Goal: Task Accomplishment & Management: Manage account settings

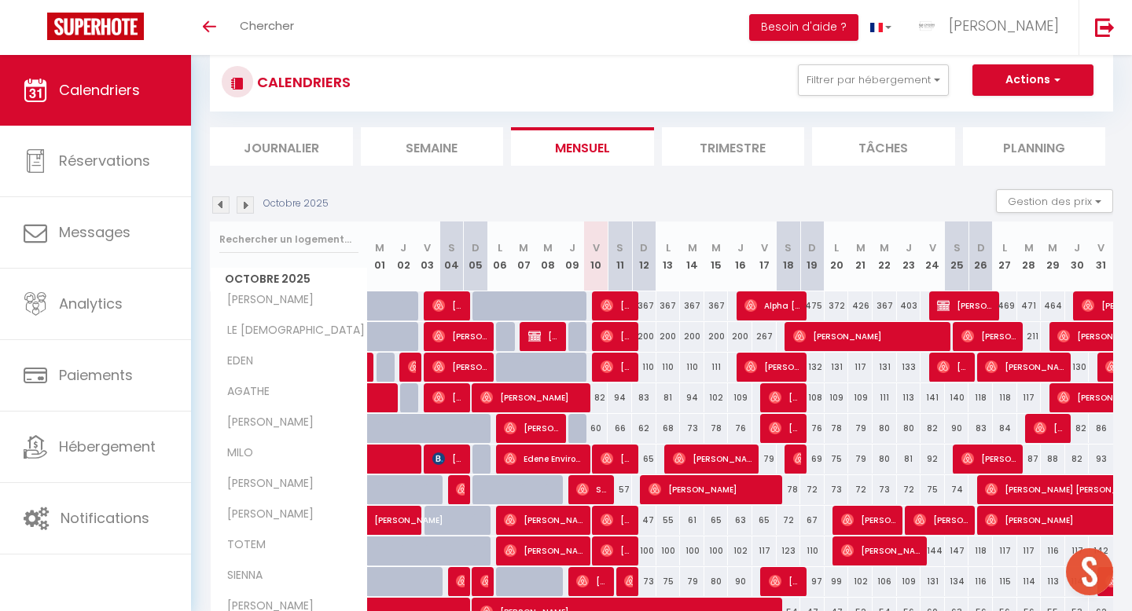
scroll to position [36, 0]
click at [243, 211] on img at bounding box center [245, 204] width 17 height 17
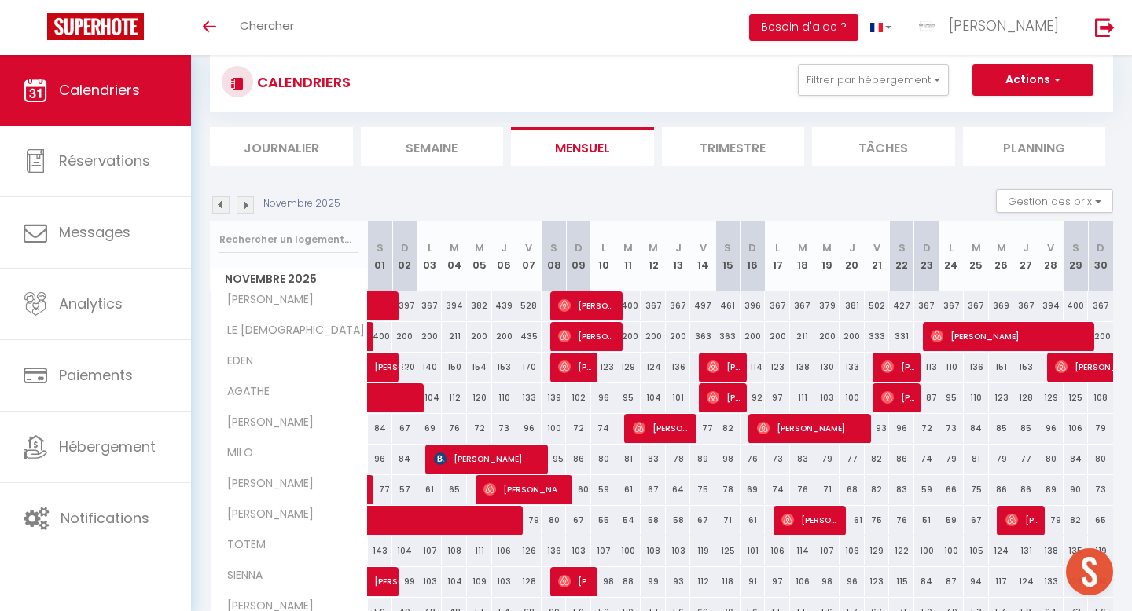
click at [251, 209] on img at bounding box center [245, 204] width 17 height 17
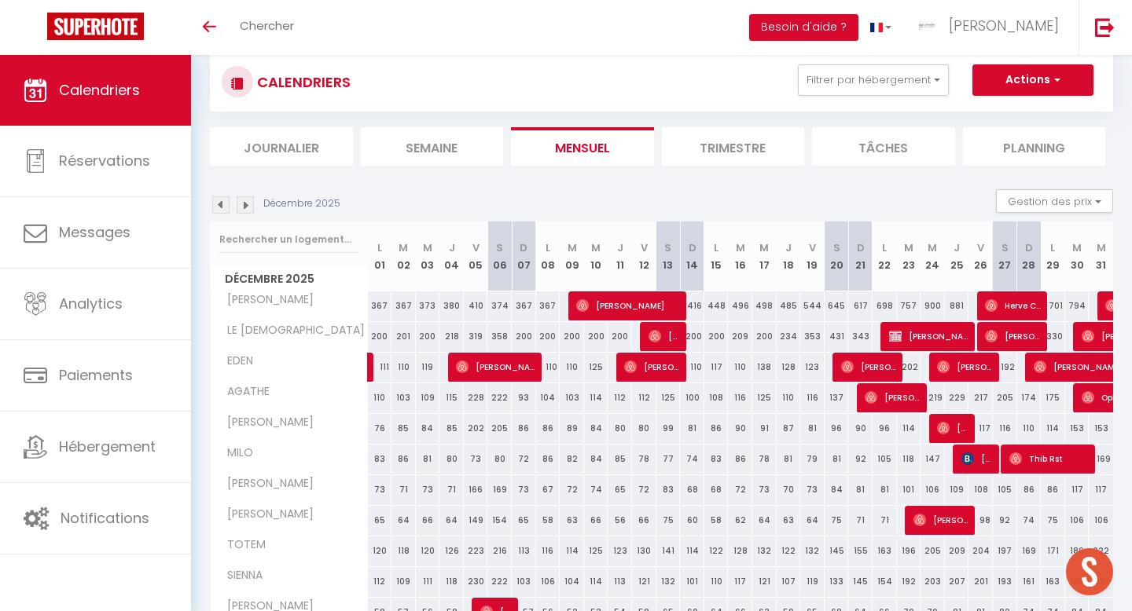
click at [248, 208] on img at bounding box center [245, 204] width 17 height 17
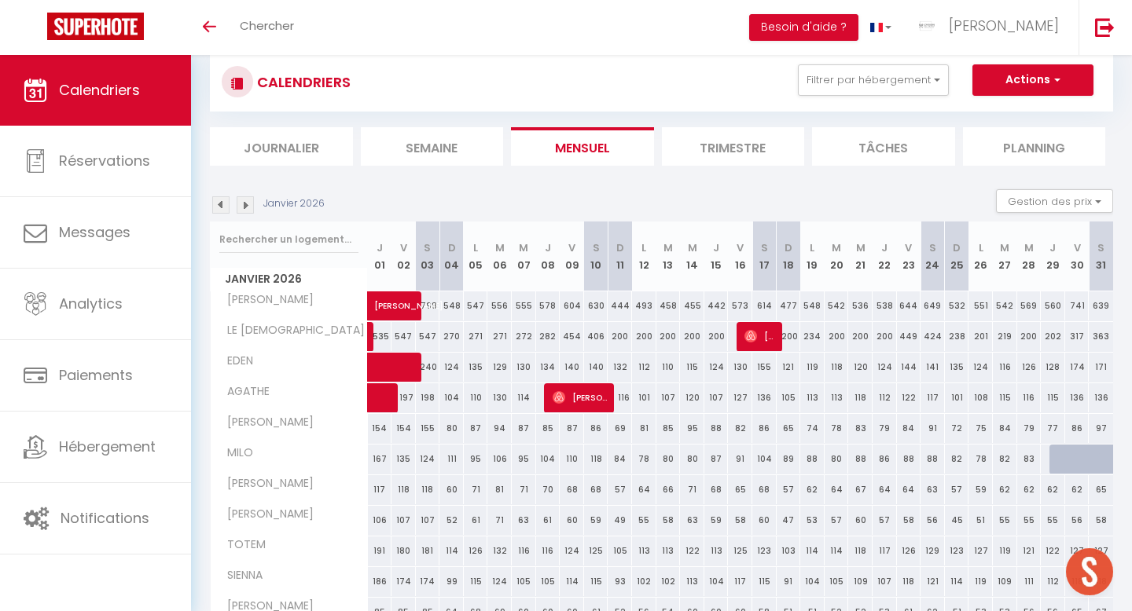
click at [246, 206] on img at bounding box center [245, 204] width 17 height 17
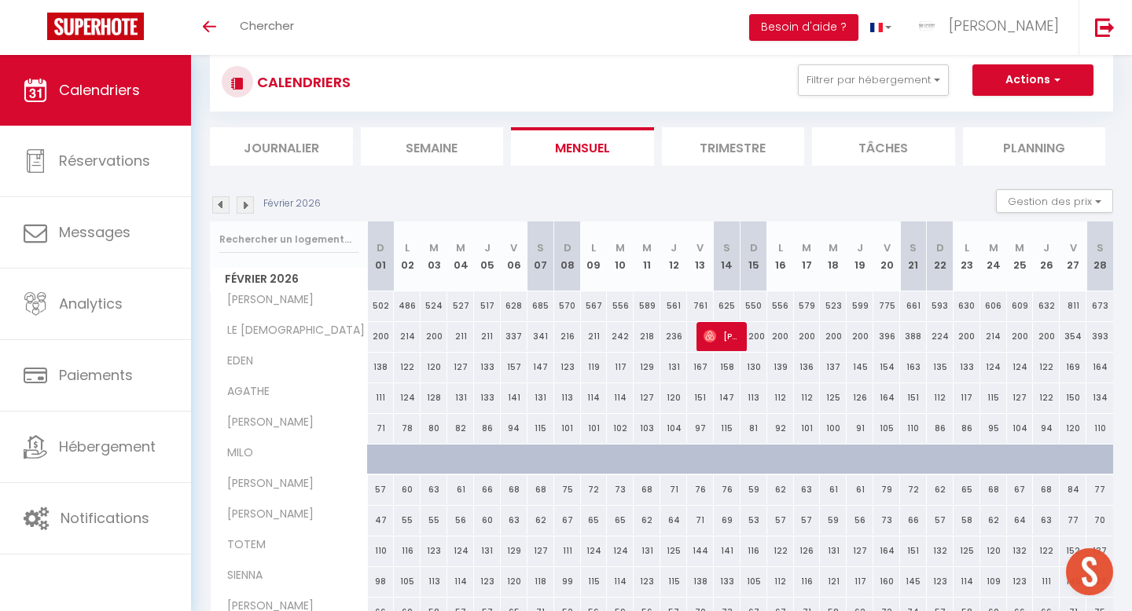
click at [247, 207] on img at bounding box center [245, 204] width 17 height 17
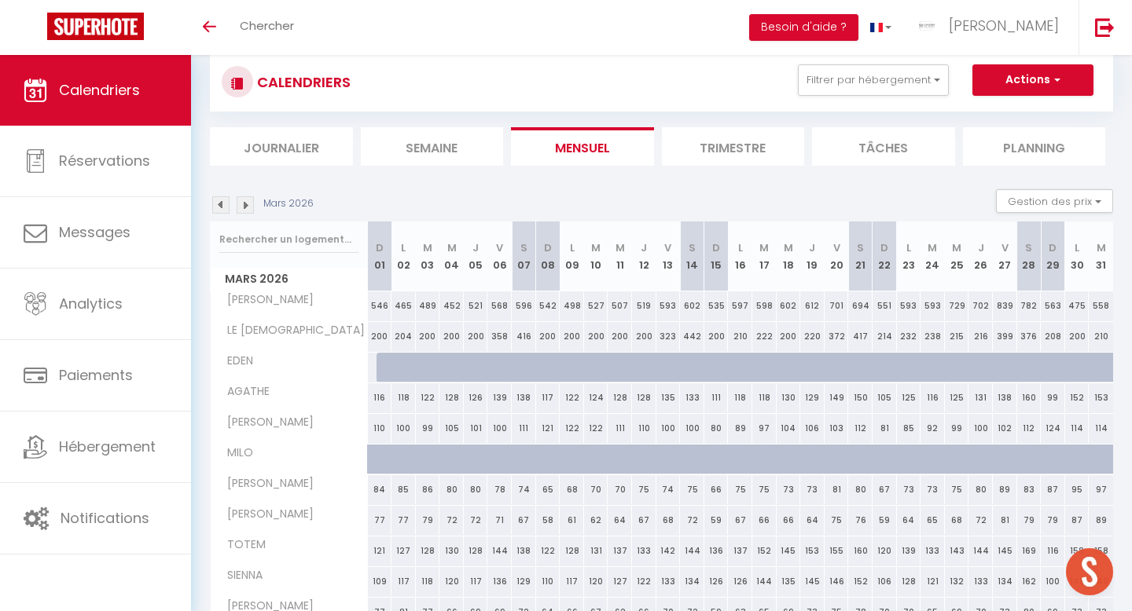
click at [247, 207] on img at bounding box center [245, 204] width 17 height 17
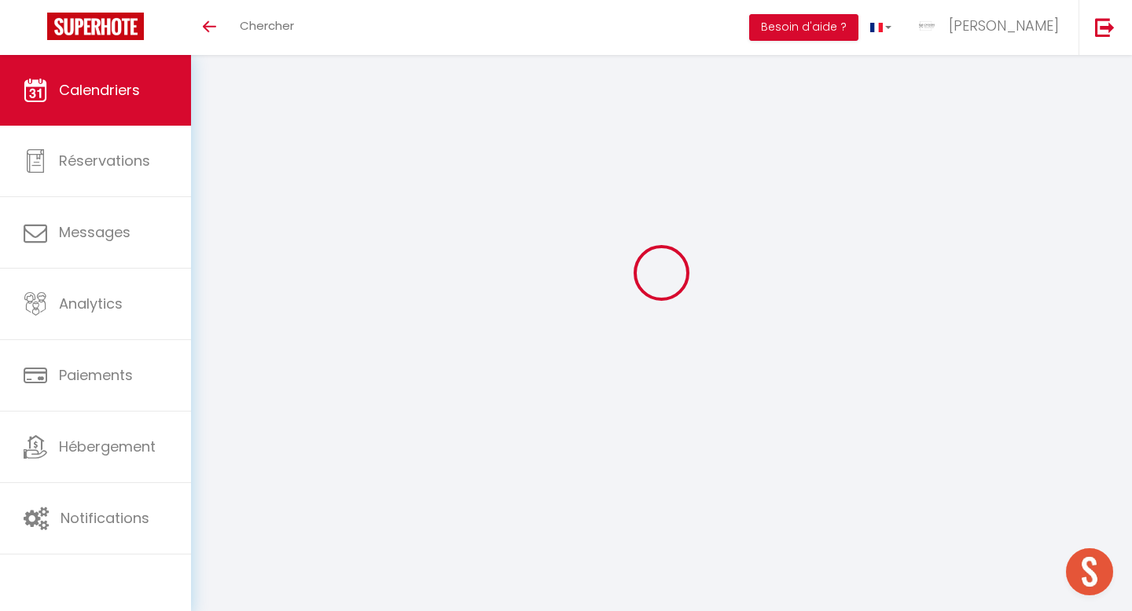
select select
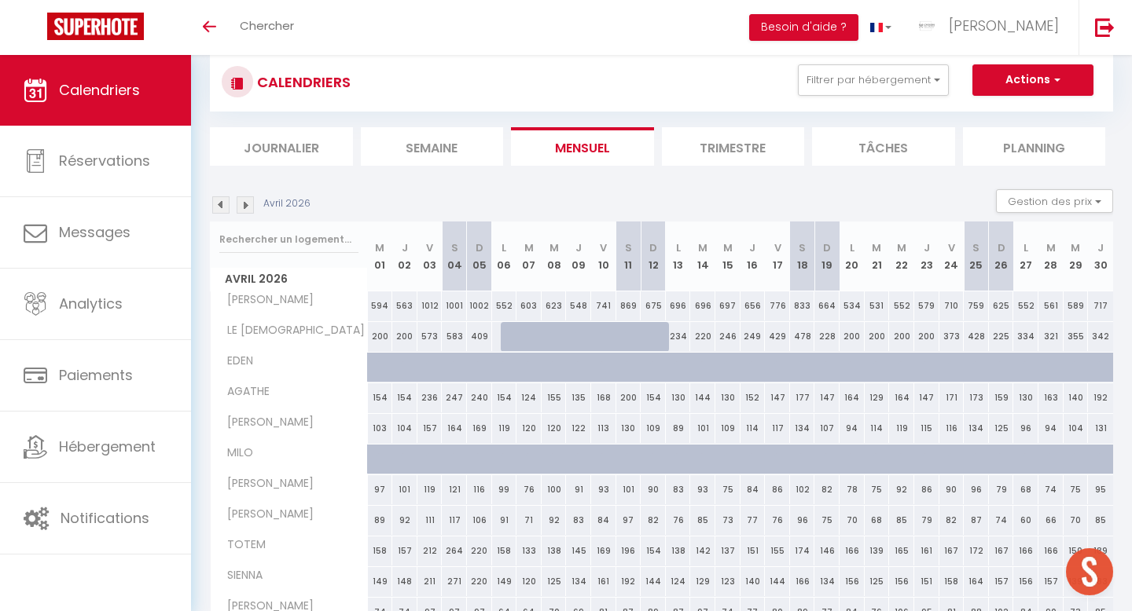
click at [519, 336] on div at bounding box center [528, 337] width 25 height 30
type input "237"
select select "1"
type input "[DATE] Avril 2026"
type input "Mer 08 Avril 2026"
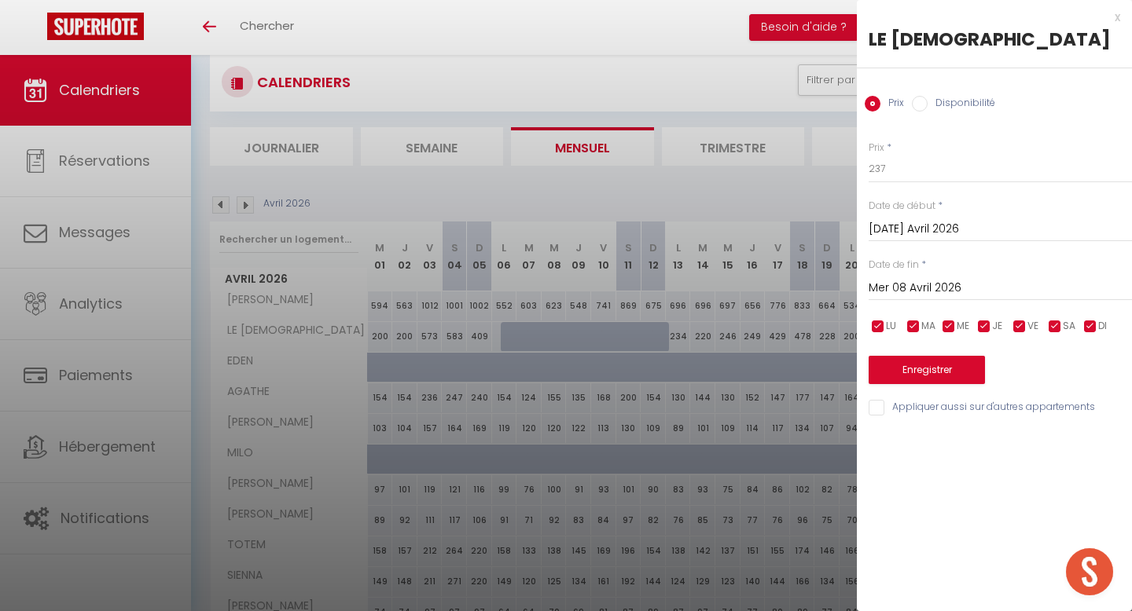
click at [952, 105] on label "Disponibilité" at bounding box center [961, 104] width 68 height 17
click at [927, 105] on input "Disponibilité" at bounding box center [920, 104] width 16 height 16
radio input "true"
radio input "false"
drag, startPoint x: 897, startPoint y: 230, endPoint x: 890, endPoint y: 241, distance: 13.1
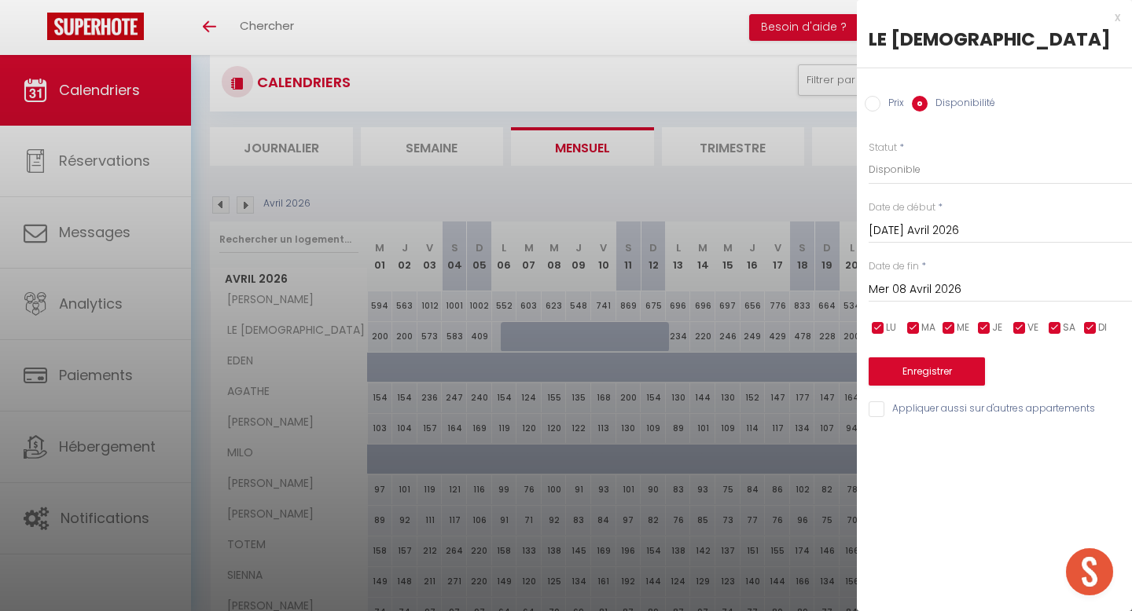
click at [897, 230] on input "[DATE] Avril 2026" at bounding box center [999, 231] width 263 height 20
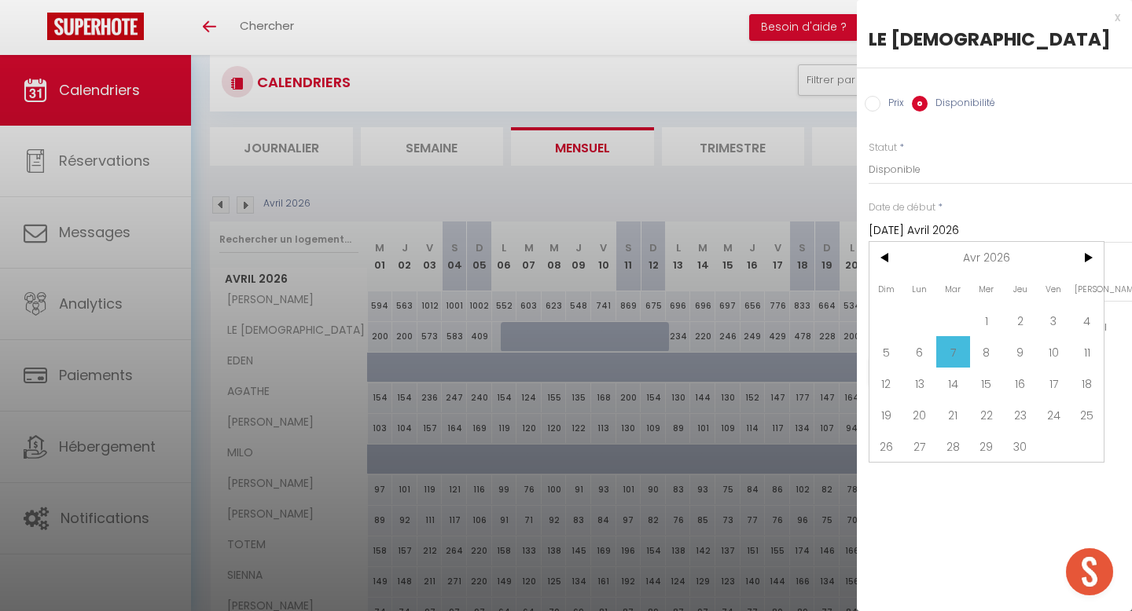
drag, startPoint x: 915, startPoint y: 351, endPoint x: 919, endPoint y: 343, distance: 9.5
click at [915, 351] on span "6" at bounding box center [920, 351] width 34 height 31
type input "Lun 06 Avril 2026"
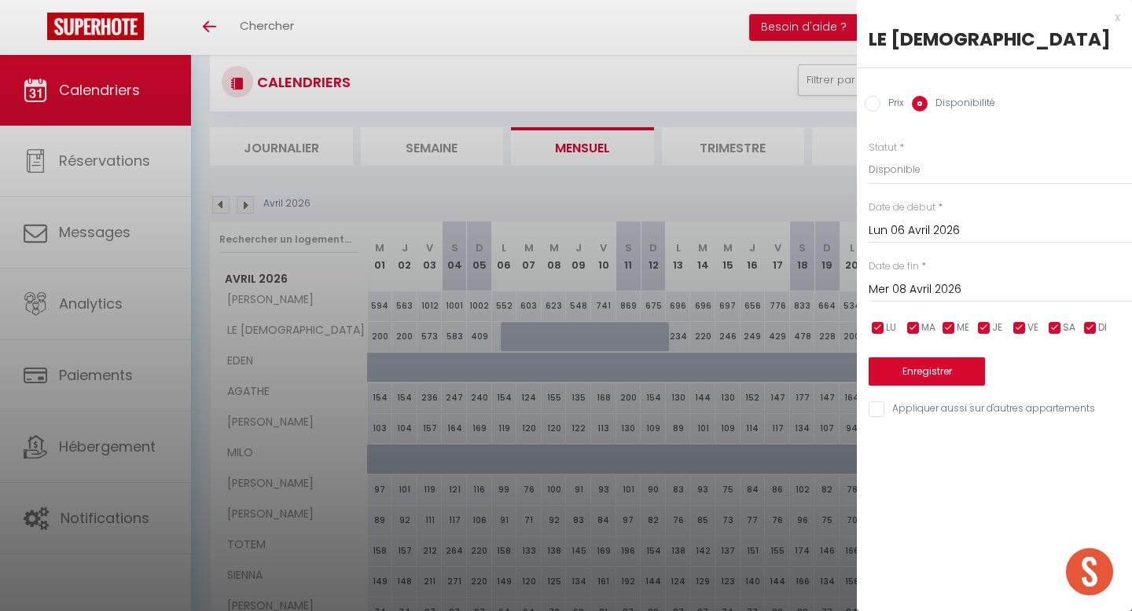
click at [918, 286] on input "Mer 08 Avril 2026" at bounding box center [999, 290] width 263 height 20
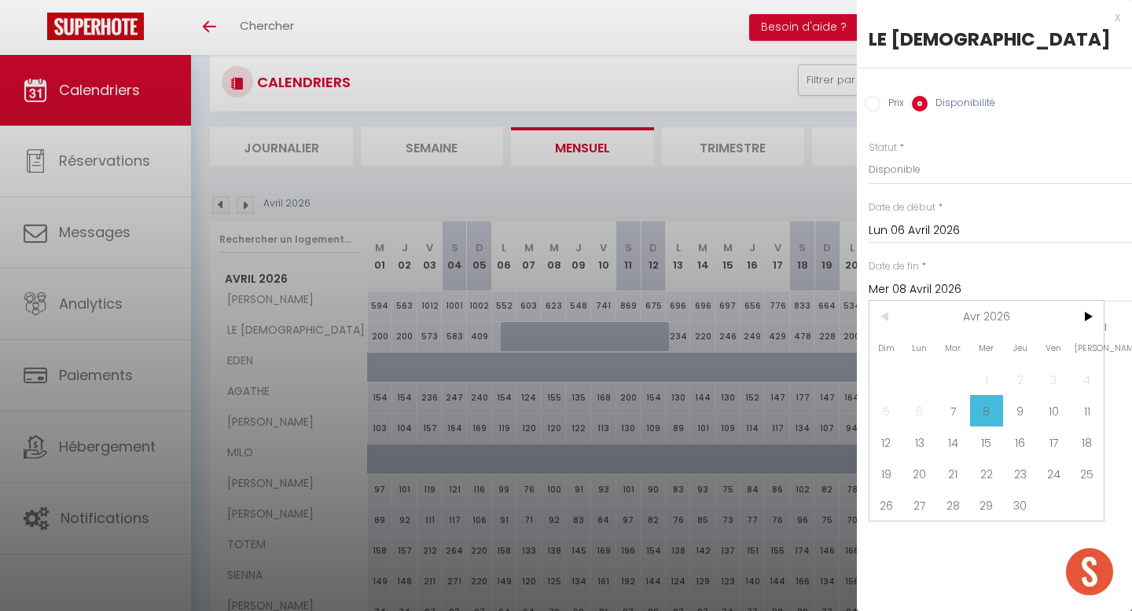
click at [1080, 413] on span "11" at bounding box center [1087, 410] width 34 height 31
type input "[PERSON_NAME] 11 Avril 2026"
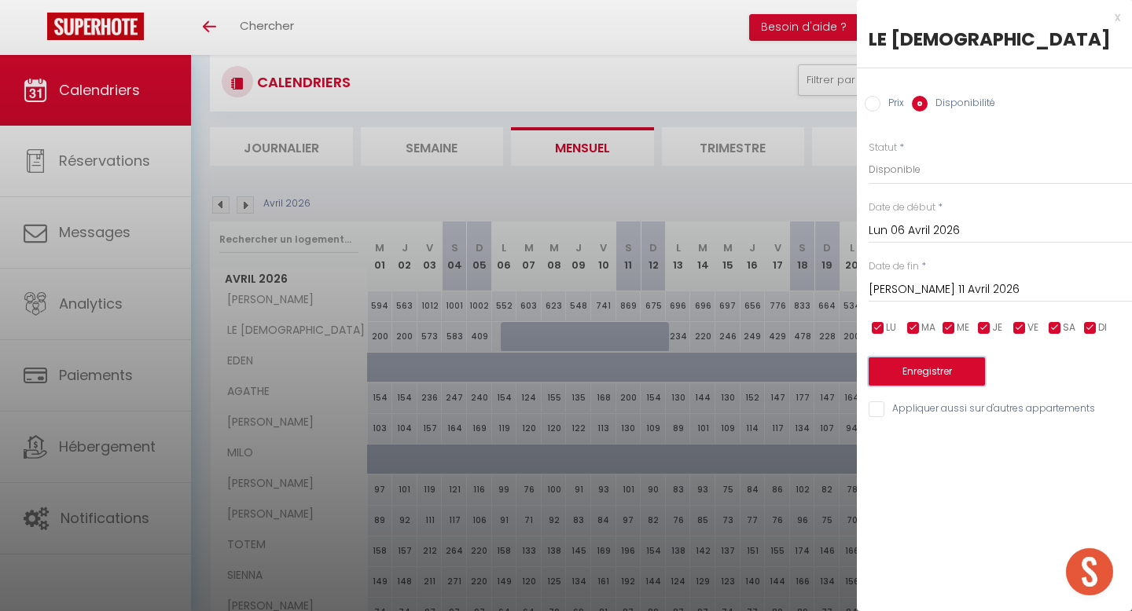
click at [957, 378] on button "Enregistrer" at bounding box center [926, 372] width 116 height 28
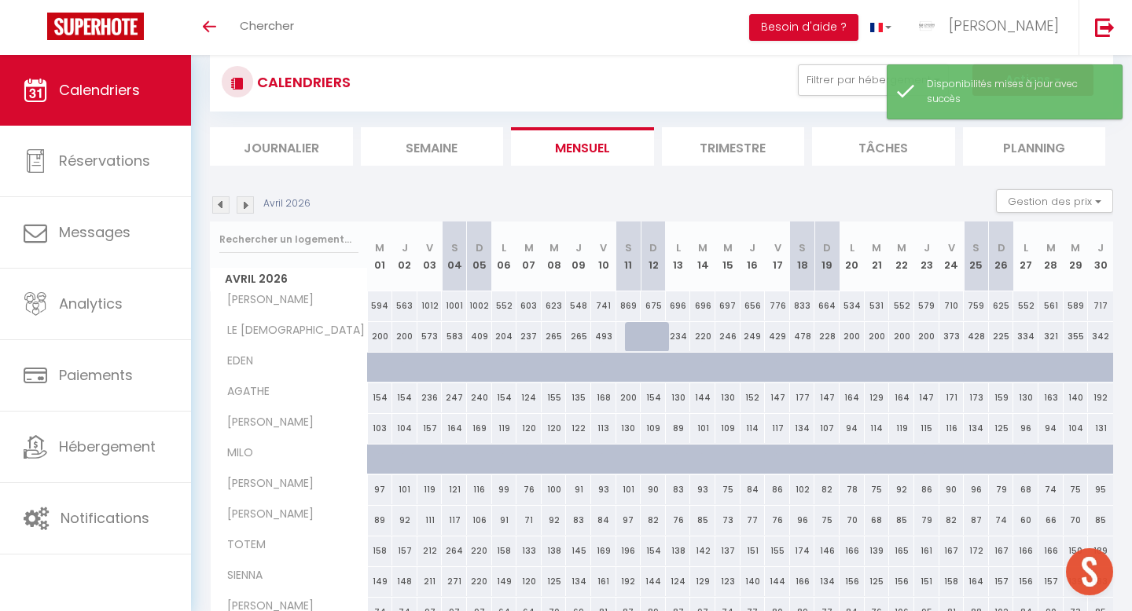
click at [635, 340] on div at bounding box center [637, 337] width 25 height 30
select select "1"
type input "[PERSON_NAME] 11 Avril 2026"
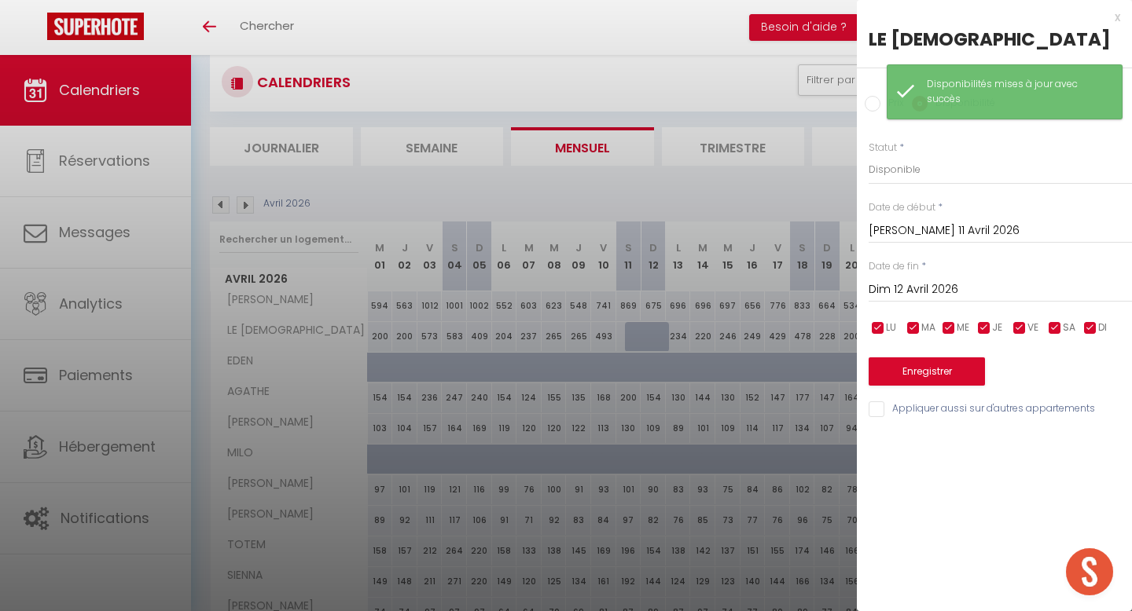
click at [894, 284] on input "Dim 12 Avril 2026" at bounding box center [999, 290] width 263 height 20
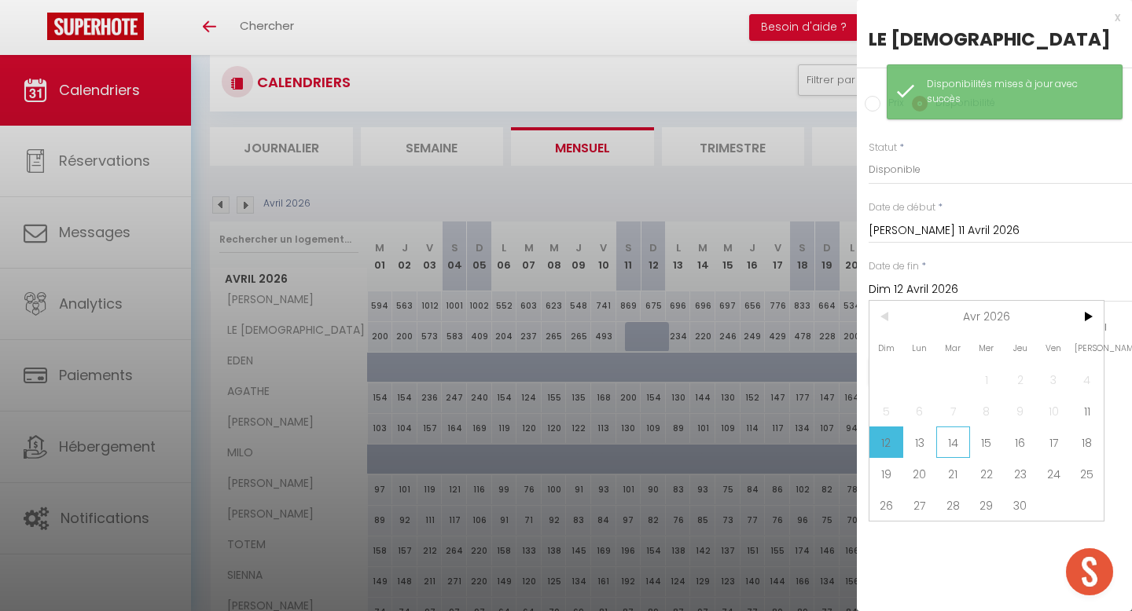
click at [955, 445] on span "14" at bounding box center [953, 442] width 34 height 31
type input "[DATE] Avril 2026"
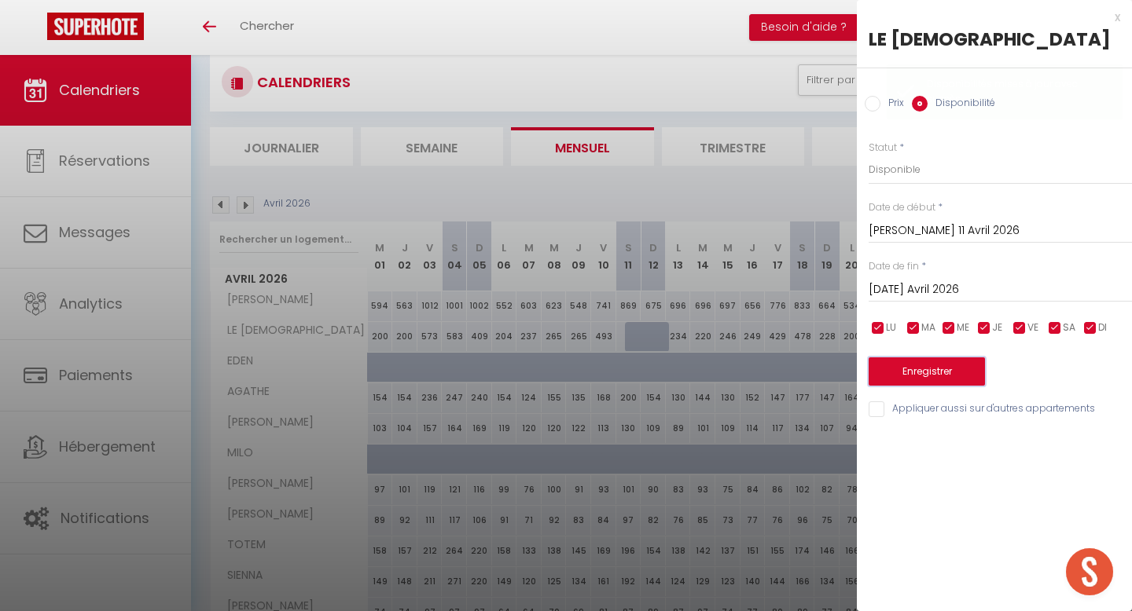
click at [937, 379] on button "Enregistrer" at bounding box center [926, 372] width 116 height 28
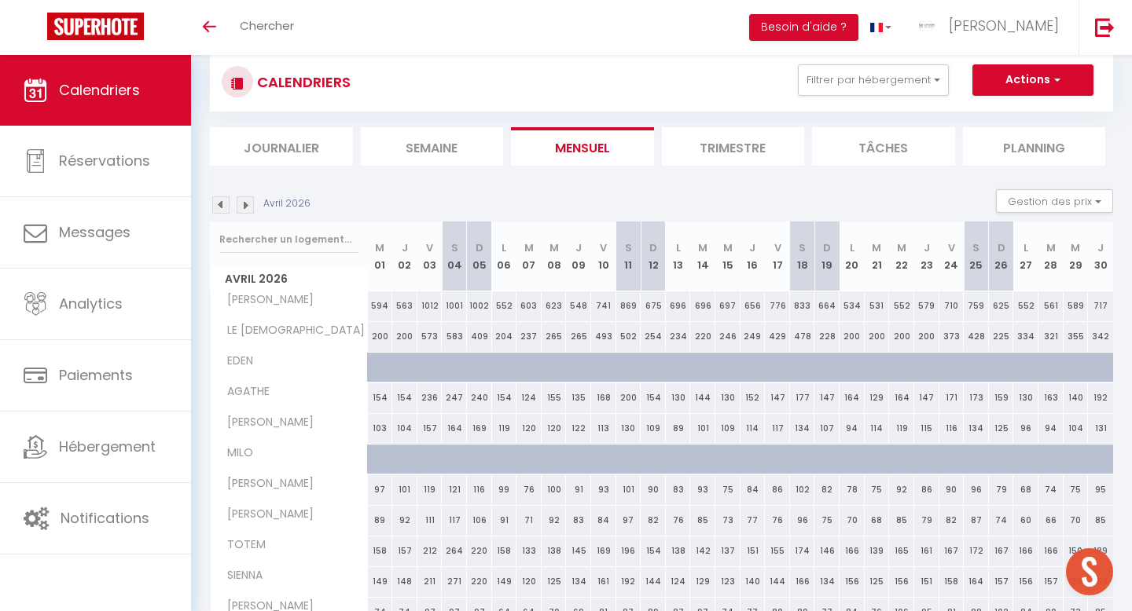
click at [220, 206] on img at bounding box center [220, 204] width 17 height 17
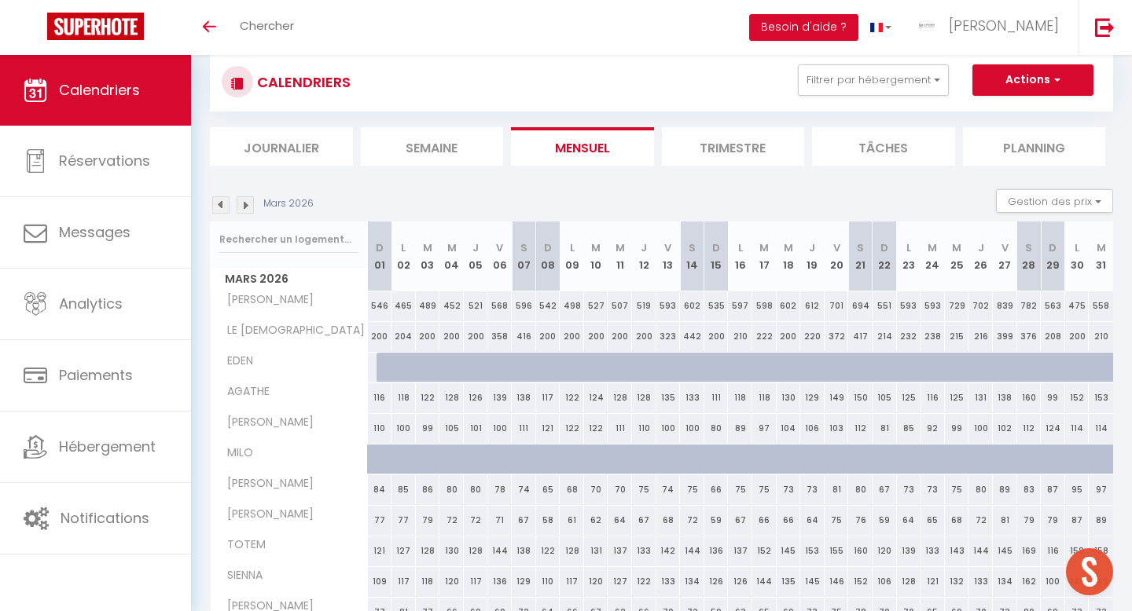
click at [220, 206] on img at bounding box center [220, 204] width 17 height 17
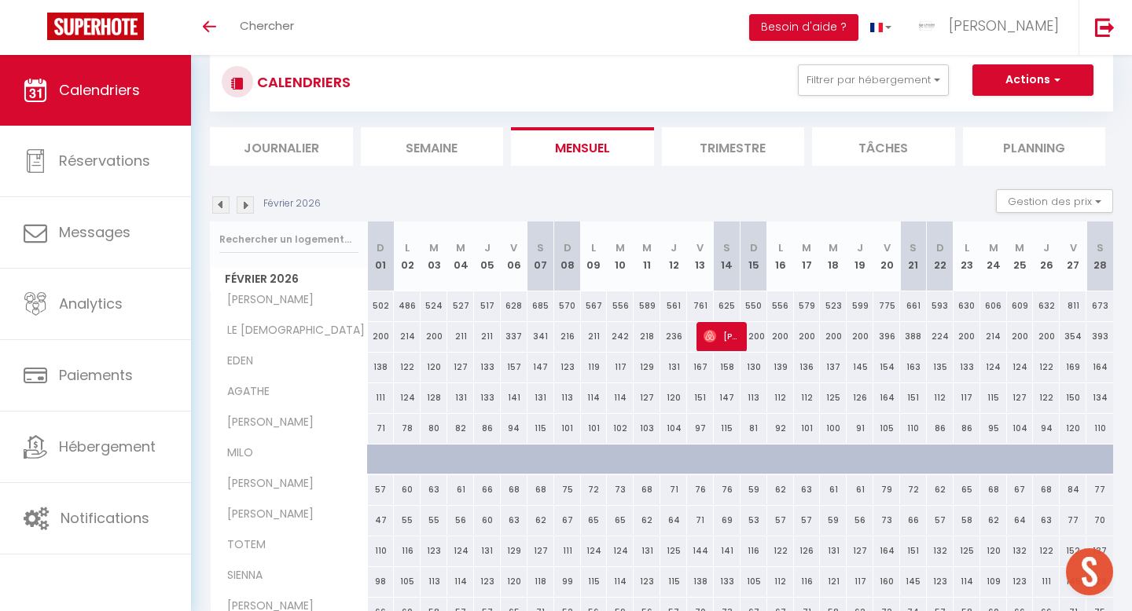
click at [220, 206] on img at bounding box center [220, 204] width 17 height 17
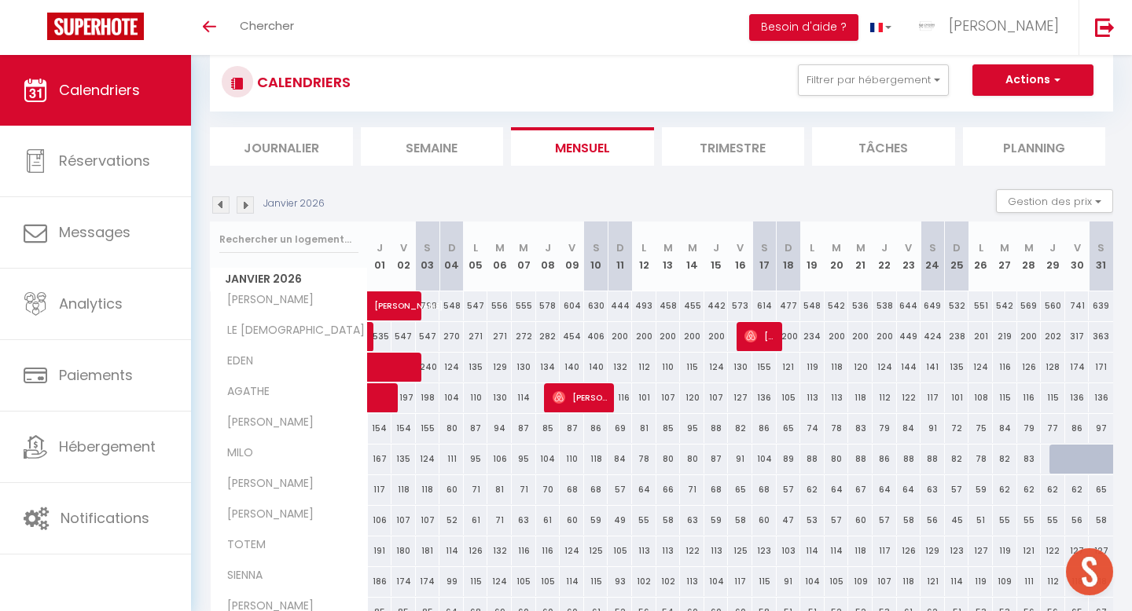
click at [220, 206] on img at bounding box center [220, 204] width 17 height 17
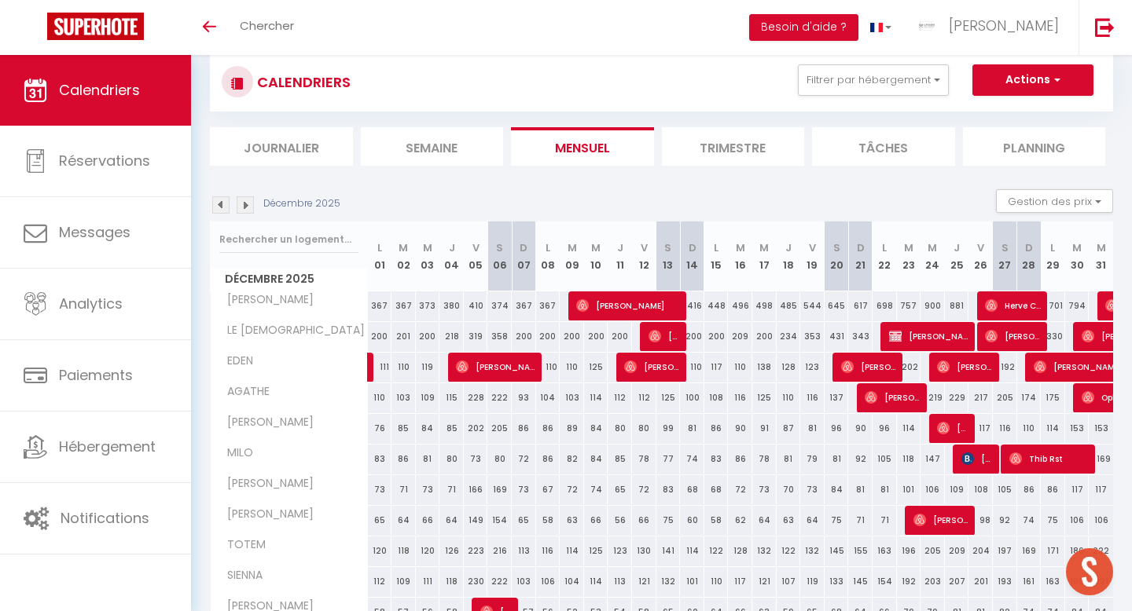
click at [246, 207] on img at bounding box center [245, 204] width 17 height 17
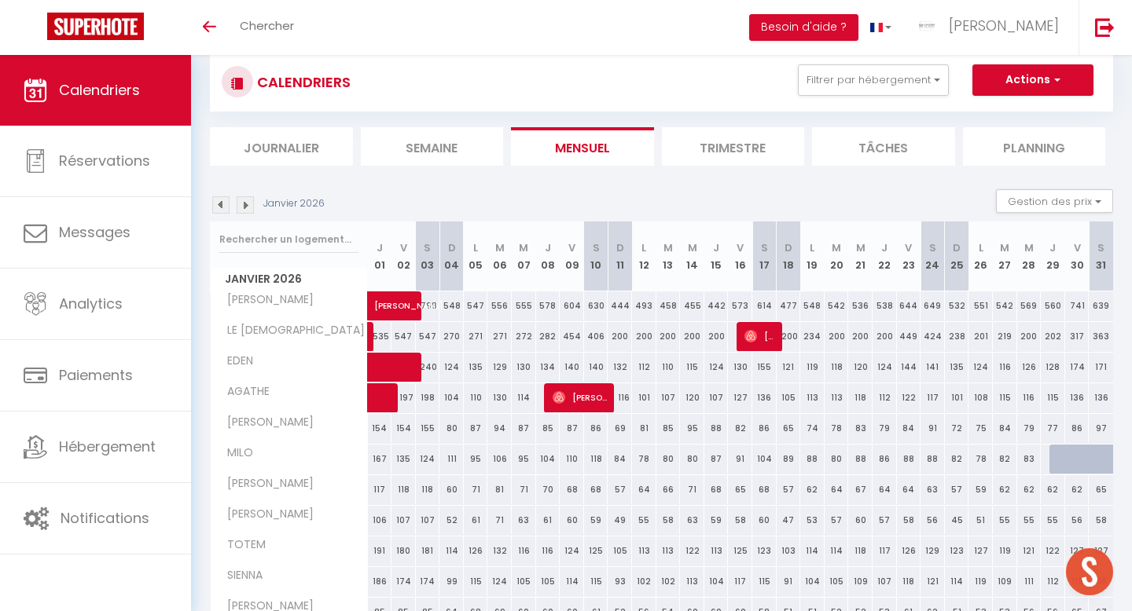
click at [246, 207] on img at bounding box center [245, 204] width 17 height 17
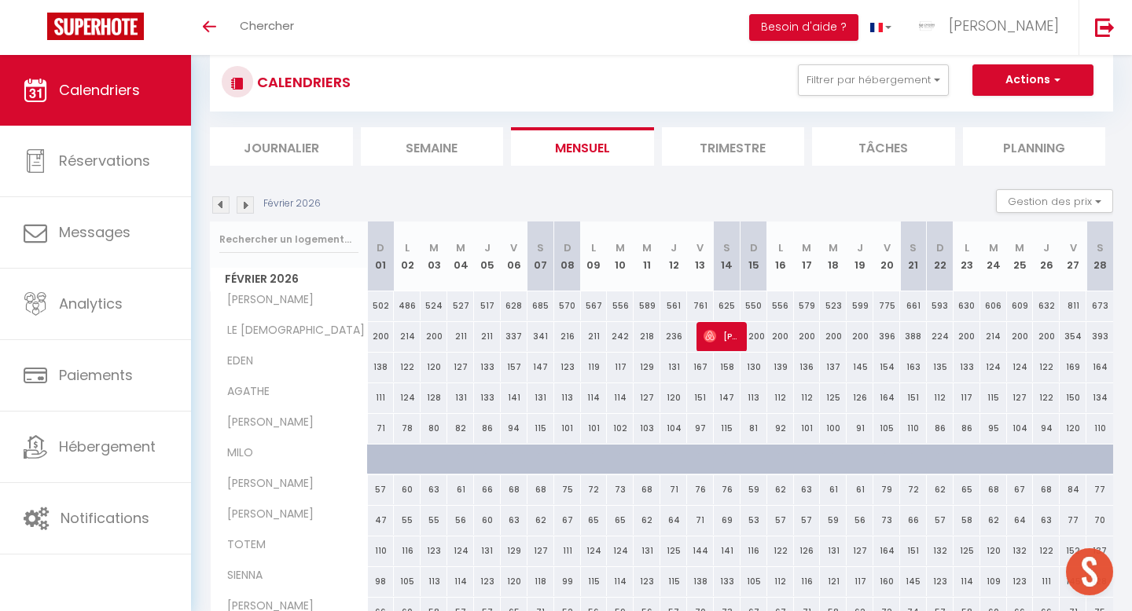
click at [246, 207] on img at bounding box center [245, 204] width 17 height 17
